Goal: Task Accomplishment & Management: Manage account settings

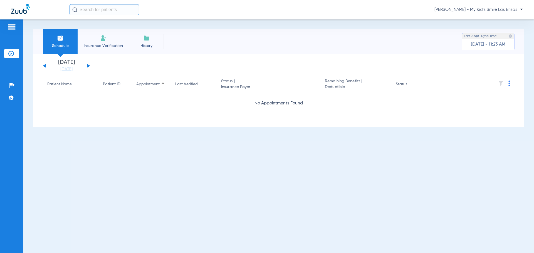
click at [480, 9] on span "[PERSON_NAME] - My Kid's Smile Las Brisas" at bounding box center [478, 10] width 88 height 6
click at [486, 19] on button "Account Selection" at bounding box center [502, 19] width 40 height 11
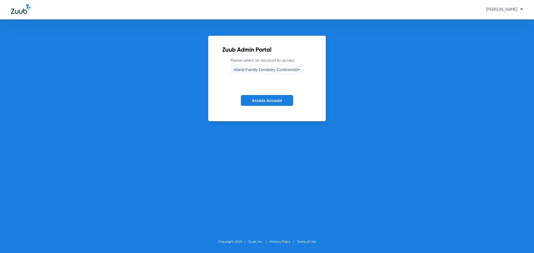
click at [284, 66] on div "Aland Family Dentistry Continental" at bounding box center [266, 69] width 64 height 9
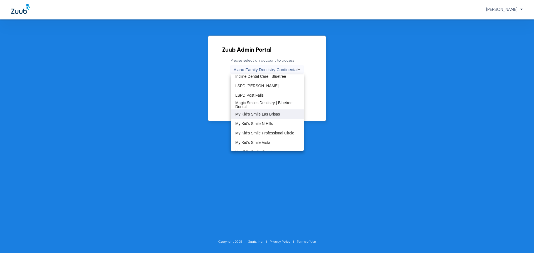
scroll to position [114, 0]
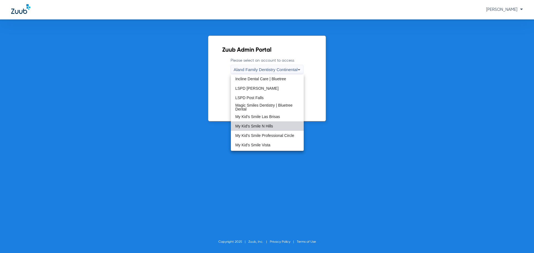
click at [268, 124] on span "My Kid's Smile N Hills" at bounding box center [254, 126] width 38 height 4
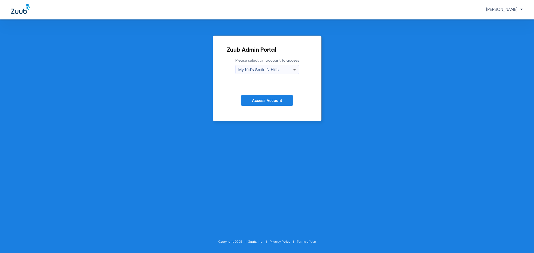
click at [282, 100] on span "Access Account" at bounding box center [267, 100] width 30 height 4
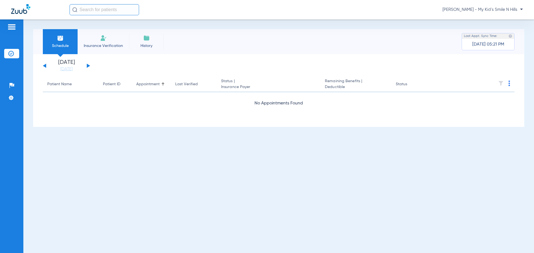
click at [88, 66] on button at bounding box center [88, 66] width 3 height 4
click at [89, 66] on button at bounding box center [88, 66] width 3 height 4
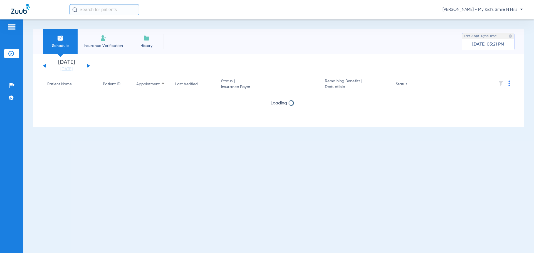
click at [89, 66] on div "[DATE] [DATE] [DATE] [DATE] [DATE] [DATE] [DATE] [DATE] [DATE] [DATE] [DATE] [D…" at bounding box center [66, 66] width 47 height 12
click at [86, 66] on div "[DATE] [DATE] [DATE] [DATE] [DATE] [DATE] [DATE] [DATE] [DATE] [DATE] [DATE] [D…" at bounding box center [66, 66] width 47 height 12
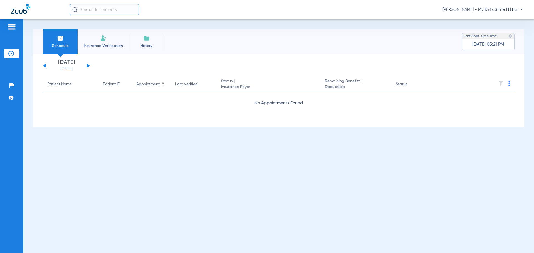
click at [88, 66] on button at bounding box center [88, 66] width 3 height 4
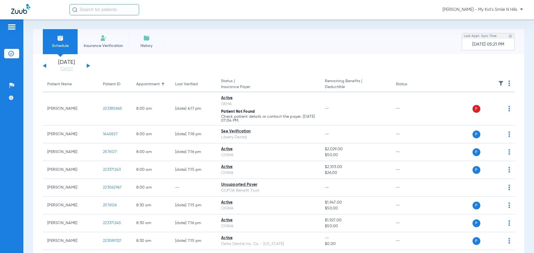
click at [498, 83] on img at bounding box center [501, 84] width 6 height 6
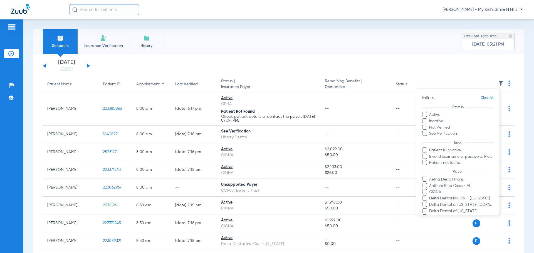
scroll to position [56, 0]
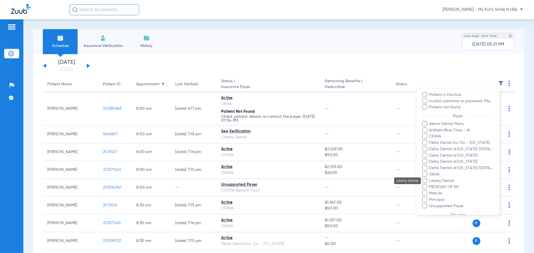
click at [423, 181] on mat-tooltip-component "Liberty Dental" at bounding box center [413, 181] width 27 height 7
click at [425, 180] on mat-tooltip-component "Liberty Dental" at bounding box center [413, 181] width 27 height 7
click at [426, 179] on mat-tooltip-component "Liberty Dental" at bounding box center [413, 181] width 27 height 7
click at [425, 179] on mat-tooltip-component "Liberty Dental" at bounding box center [413, 181] width 27 height 7
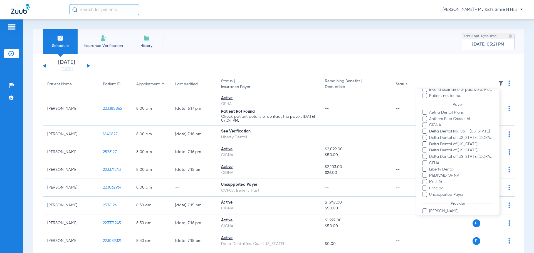
scroll to position [83, 0]
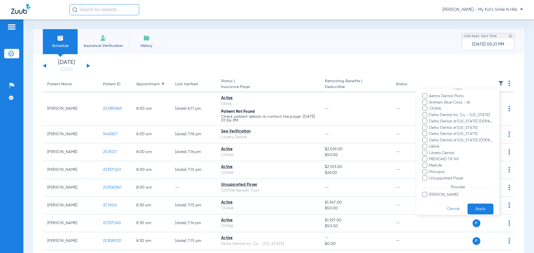
click at [425, 151] on span at bounding box center [424, 152] width 5 height 5
click at [430, 157] on input "Liberty Dental" at bounding box center [430, 157] width 0 height 0
click at [473, 209] on button "Apply" at bounding box center [481, 209] width 26 height 11
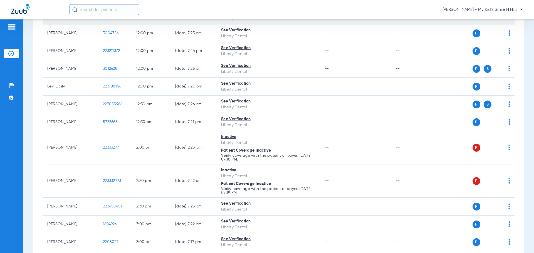
scroll to position [334, 0]
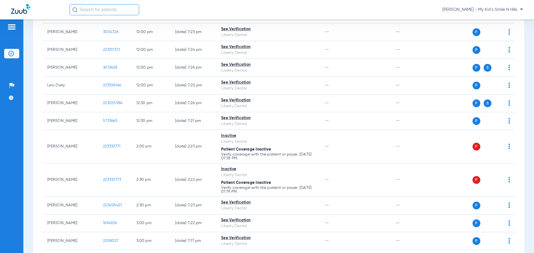
click at [471, 11] on span "[PERSON_NAME] - My Kid's Smile N Hills" at bounding box center [483, 10] width 80 height 6
click at [485, 16] on button "Account Selection" at bounding box center [502, 19] width 40 height 11
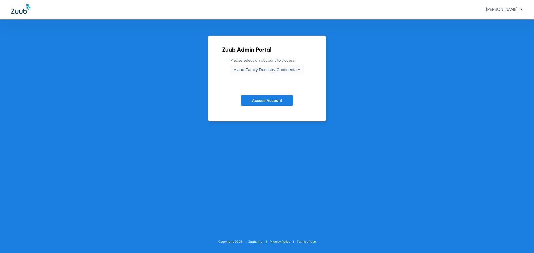
click at [250, 65] on div "Aland Family Dentistry Continental" at bounding box center [266, 69] width 64 height 9
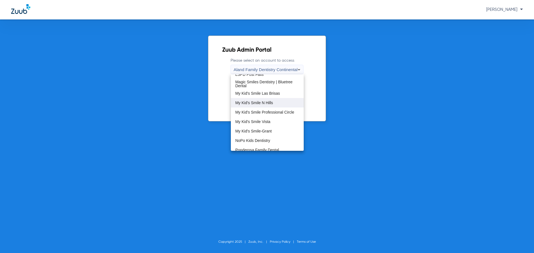
scroll to position [139, 0]
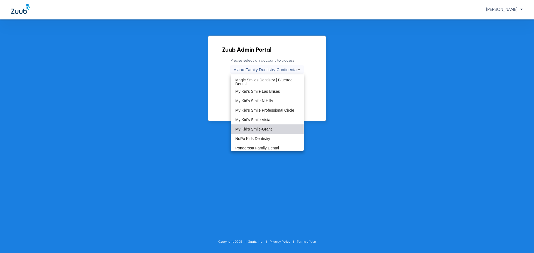
click at [275, 127] on mat-option "My Kid's Smile-Grant" at bounding box center [267, 129] width 73 height 9
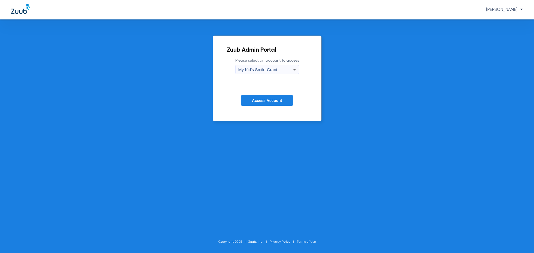
click at [275, 102] on span "Access Account" at bounding box center [267, 100] width 30 height 4
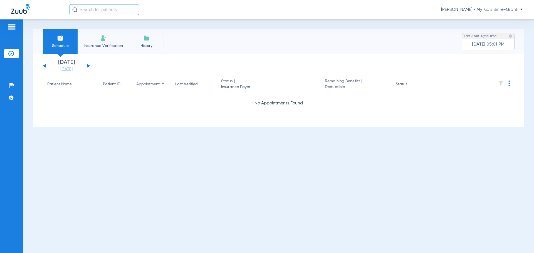
click at [70, 69] on link "[DATE]" at bounding box center [66, 69] width 33 height 6
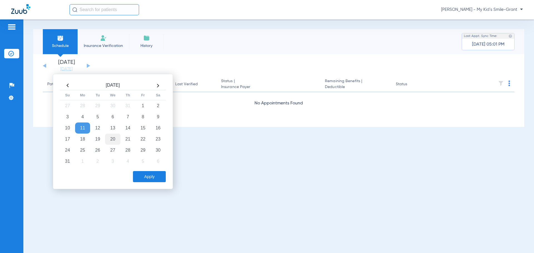
click at [114, 139] on td "20" at bounding box center [112, 139] width 15 height 11
click at [141, 175] on button "Apply" at bounding box center [149, 176] width 33 height 11
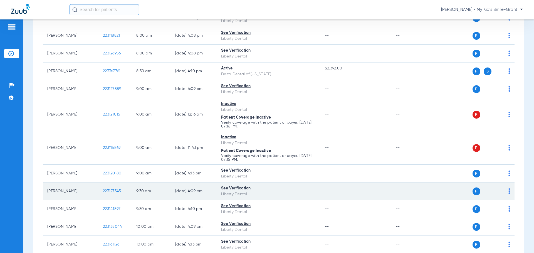
scroll to position [83, 0]
